Goal: Transaction & Acquisition: Obtain resource

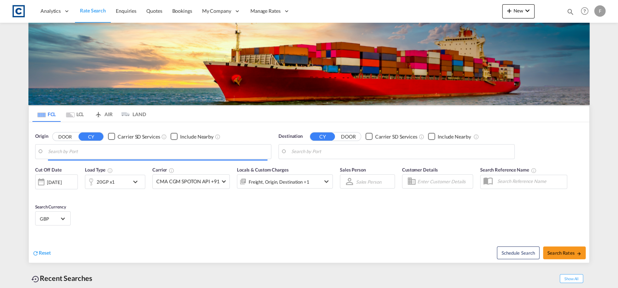
type input "GB-WN8, [GEOGRAPHIC_DATA]"
type input "[GEOGRAPHIC_DATA], PKKHI"
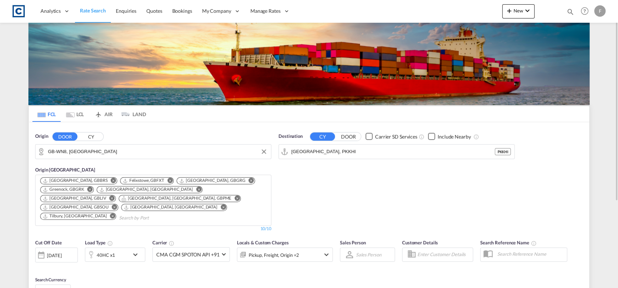
click at [135, 147] on input "GB-WN8, [GEOGRAPHIC_DATA]" at bounding box center [157, 151] width 219 height 11
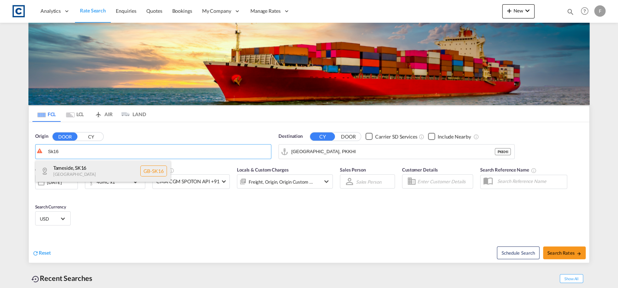
click at [130, 163] on div "Tameside , SK16 [GEOGRAPHIC_DATA] [GEOGRAPHIC_DATA]-SK16" at bounding box center [103, 170] width 135 height 21
type input "GB-SK16, Tameside"
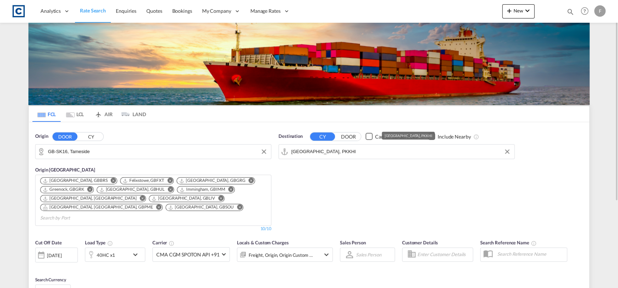
click at [348, 152] on input "[GEOGRAPHIC_DATA], PKKHI" at bounding box center [400, 151] width 219 height 11
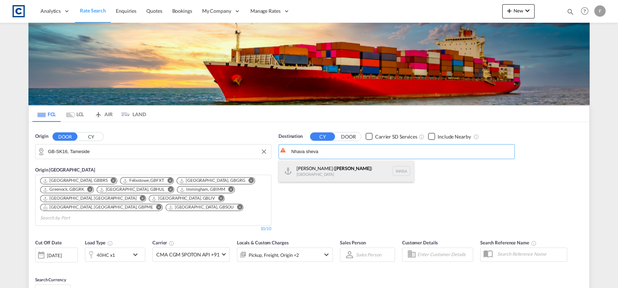
click at [337, 165] on div "[PERSON_NAME] ( [GEOGRAPHIC_DATA] ) [GEOGRAPHIC_DATA] [GEOGRAPHIC_DATA]" at bounding box center [346, 170] width 135 height 21
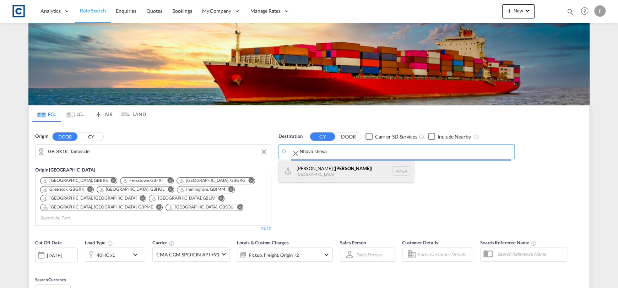
type input "[PERSON_NAME] ([PERSON_NAME]), [GEOGRAPHIC_DATA]"
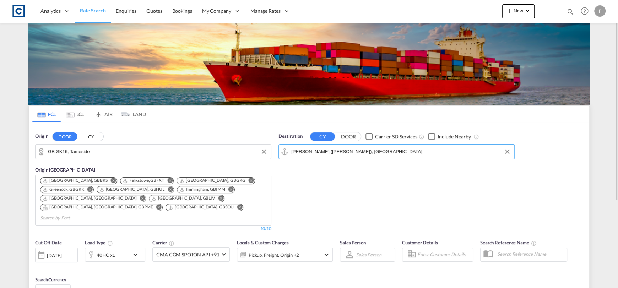
click at [122, 239] on div "Load Type 40HC x1" at bounding box center [115, 250] width 60 height 23
click at [125, 248] on div "40HC x1" at bounding box center [107, 254] width 44 height 14
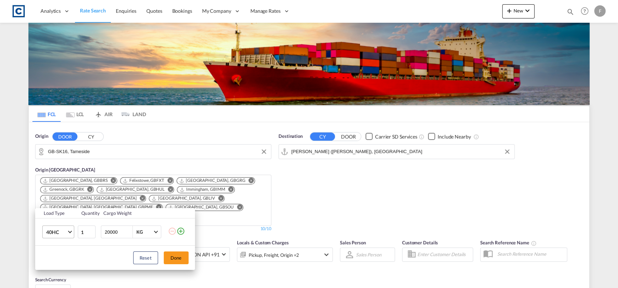
click at [61, 234] on span "40HC" at bounding box center [56, 232] width 21 height 7
click at [55, 203] on md-option "20GP" at bounding box center [64, 198] width 48 height 17
click at [167, 258] on button "Done" at bounding box center [176, 257] width 25 height 13
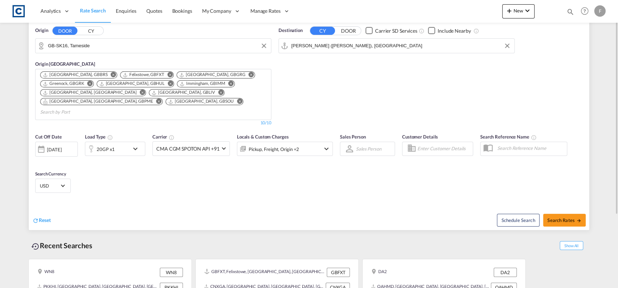
scroll to position [125, 0]
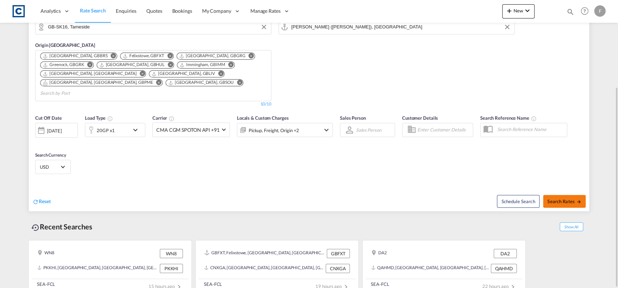
click at [570, 196] on button "Search Rates" at bounding box center [564, 201] width 43 height 13
type input "SK16 to INNSA / [DATE]"
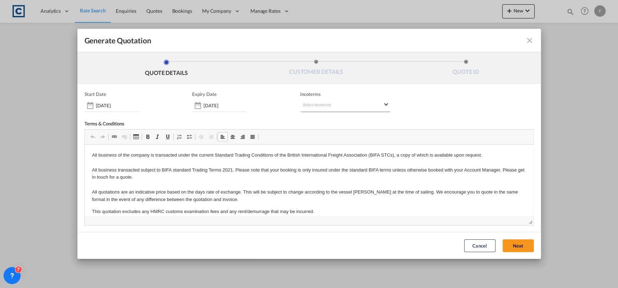
click at [334, 106] on md-select "Select Incoterms FCA - export Free Carrier FCA - import Free Carrier CPT - expo…" at bounding box center [345, 105] width 90 height 13
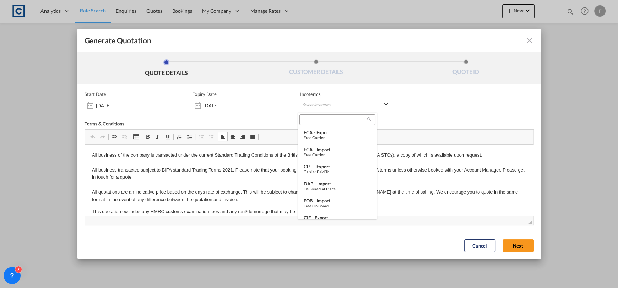
click at [331, 120] on input "search" at bounding box center [334, 119] width 66 height 6
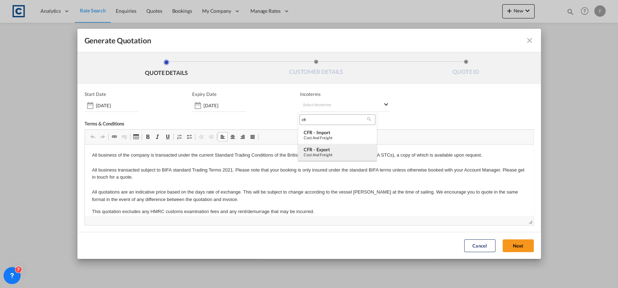
type input "cfr"
click at [345, 151] on div "CFR - export" at bounding box center [337, 150] width 67 height 6
click at [505, 244] on button "Next" at bounding box center [517, 245] width 31 height 13
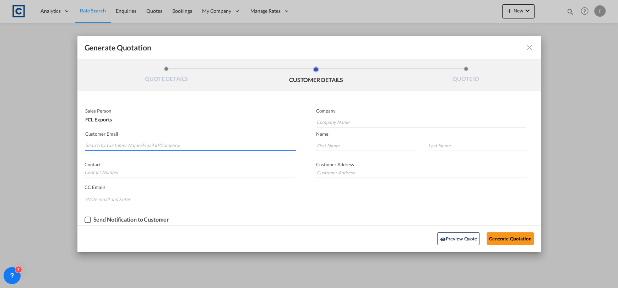
click at [177, 145] on input "Search by Customer Name/Email Id/Company" at bounding box center [191, 145] width 211 height 11
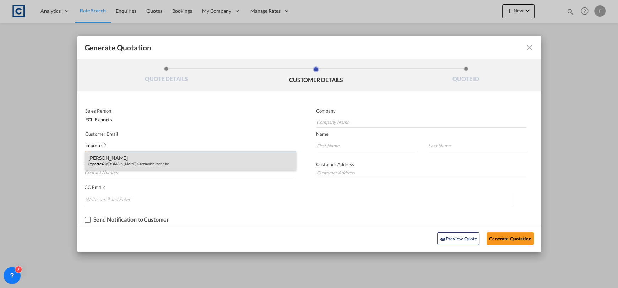
type input "importcs2"
click at [155, 158] on div "[PERSON_NAME] importcs2 @[DOMAIN_NAME] | [GEOGRAPHIC_DATA]" at bounding box center [190, 160] width 211 height 19
type input "Greenwich Meridian"
type input "[EMAIL_ADDRESS][DOMAIN_NAME]"
type input "Mohit"
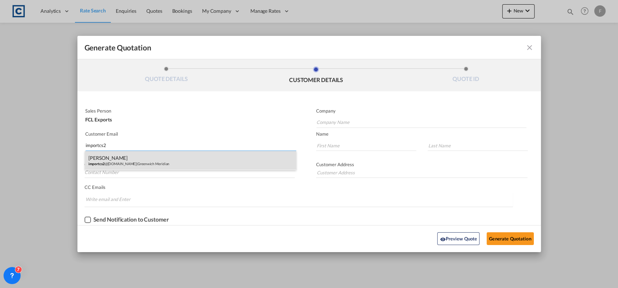
type input "[PERSON_NAME]"
type input "Mohit"
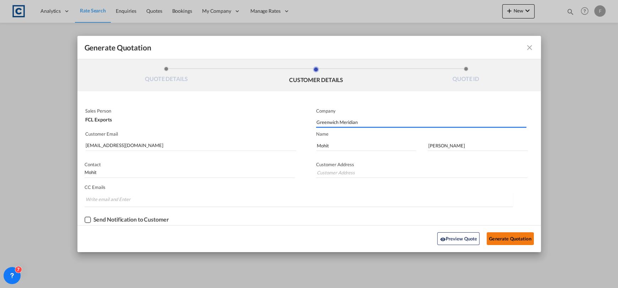
click at [502, 236] on button "Generate Quotation" at bounding box center [509, 238] width 47 height 13
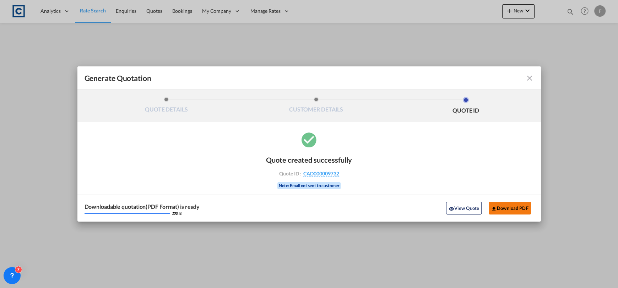
click at [508, 209] on button "Download PDF" at bounding box center [510, 208] width 42 height 13
